Goal: Task Accomplishment & Management: Complete application form

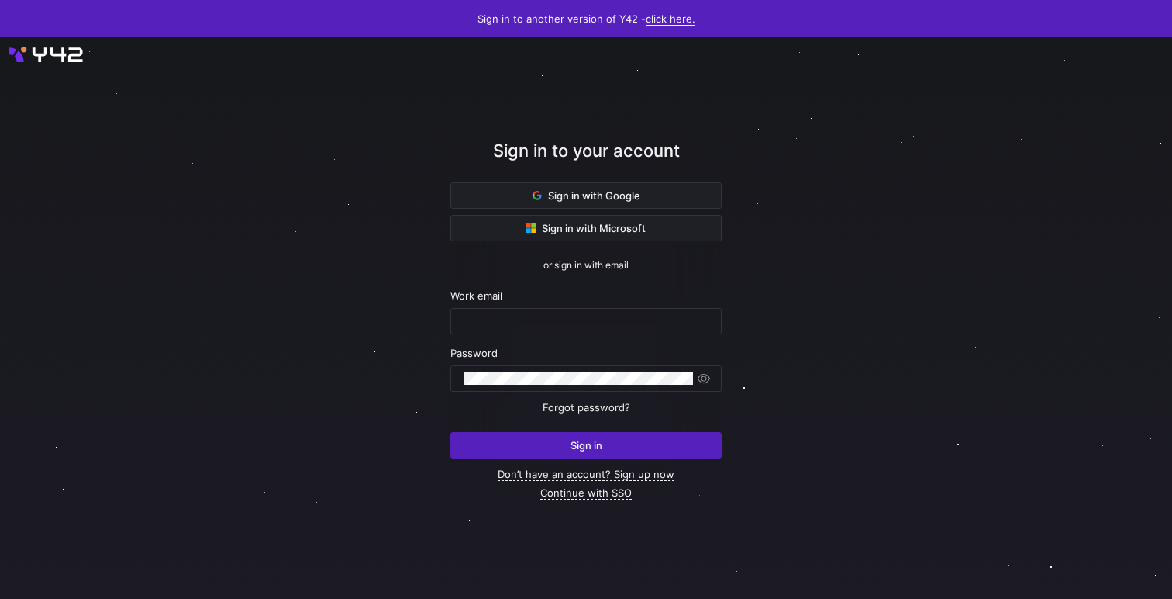
click at [681, 20] on link "click here." at bounding box center [671, 18] width 50 height 13
click at [667, 36] on span "V1" at bounding box center [664, 42] width 19 height 12
click at [668, 17] on link "click here." at bounding box center [671, 18] width 50 height 13
click at [668, 71] on span "V2" at bounding box center [664, 67] width 19 height 12
click at [653, 472] on link "Don’t have an account? Sign up now" at bounding box center [586, 473] width 177 height 13
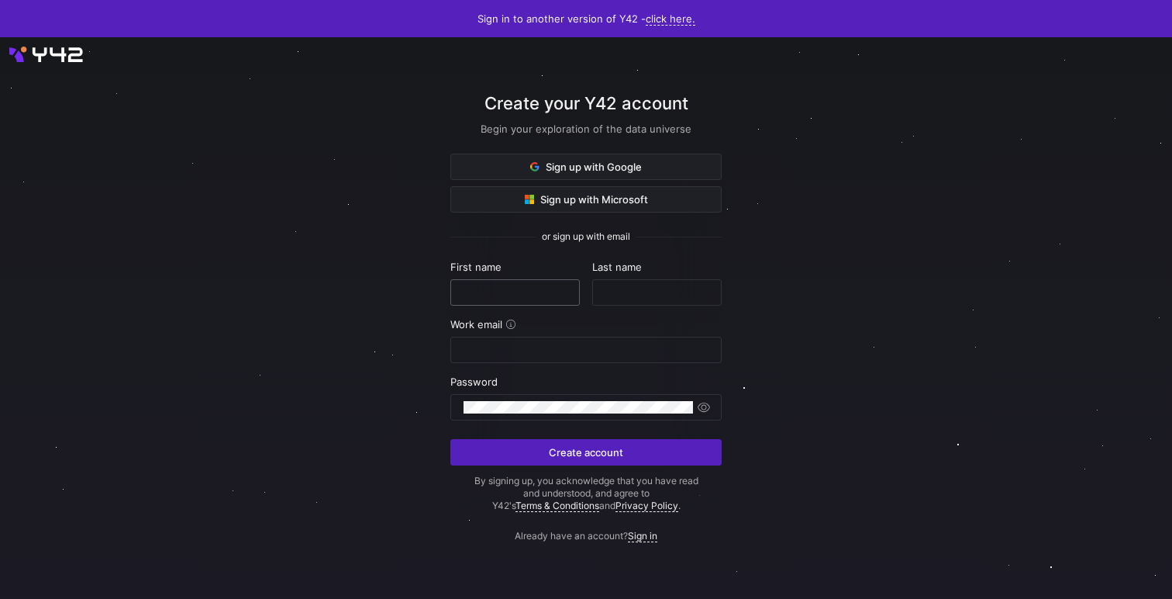
click at [519, 288] on input "text" at bounding box center [515, 292] width 103 height 12
type input "asdasdsadas"
click at [650, 292] on input "d" at bounding box center [656, 292] width 103 height 12
type input "dasdsadsa"
click at [580, 362] on div at bounding box center [585, 349] width 271 height 26
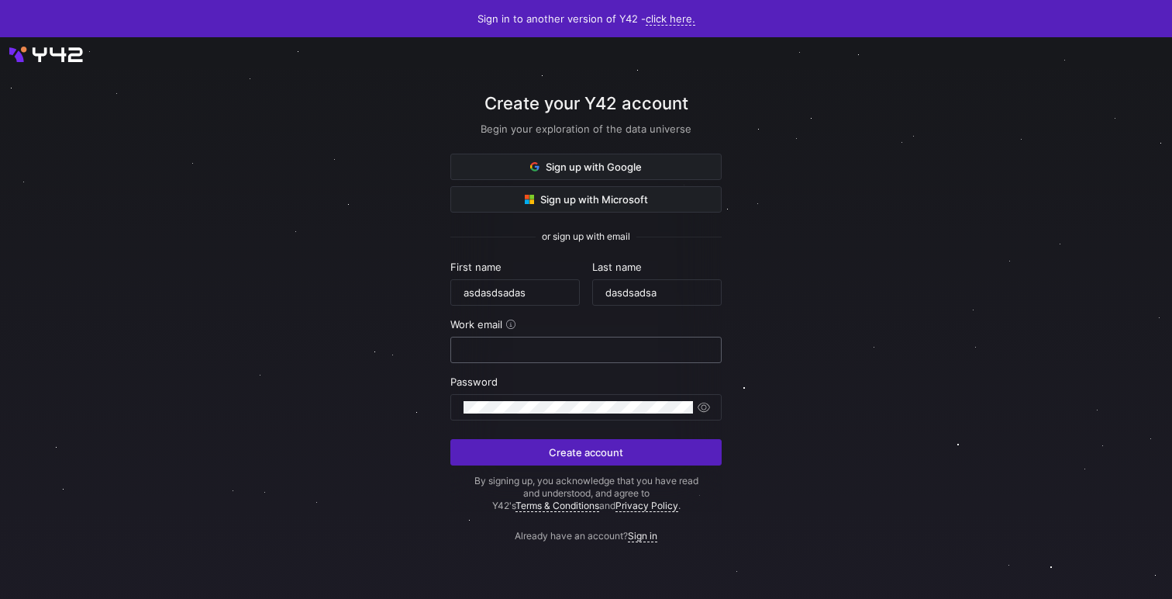
click at [581, 350] on input "email" at bounding box center [586, 349] width 245 height 12
paste input "tibowebe@fxzig.com"
type input "tibowebe@fxzig.com"
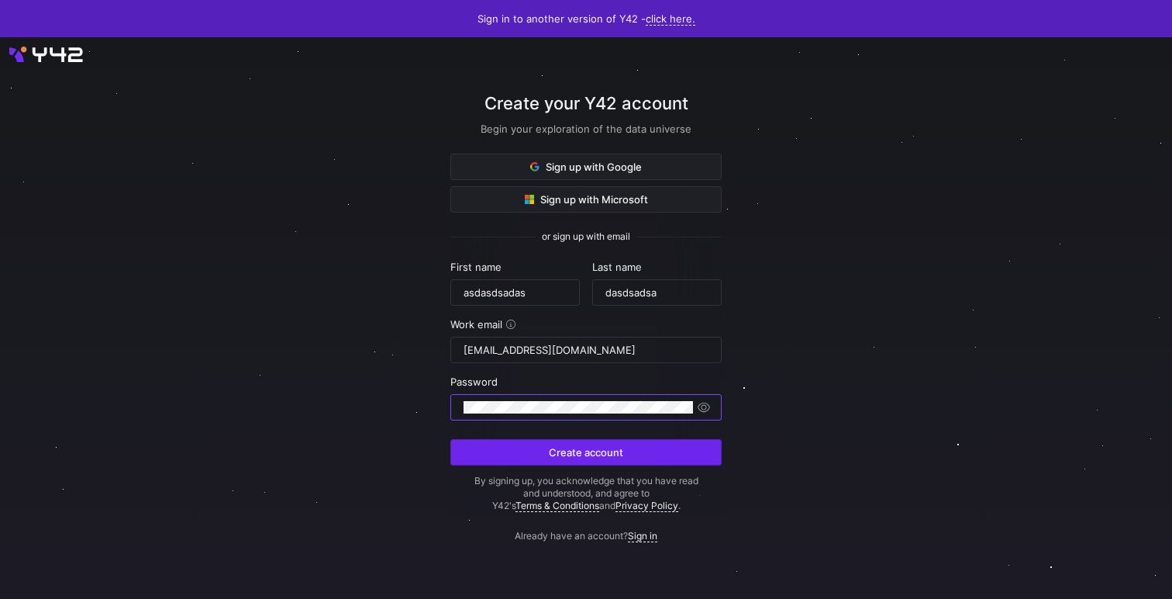
click at [577, 446] on span "Create account" at bounding box center [586, 452] width 74 height 12
